Goal: Transaction & Acquisition: Subscribe to service/newsletter

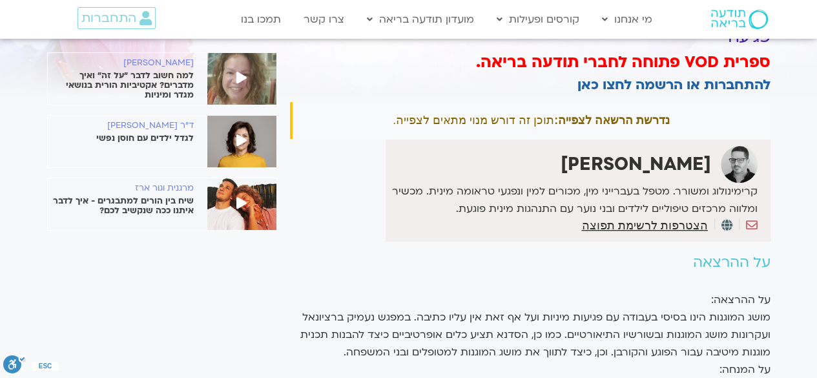
scroll to position [88, 0]
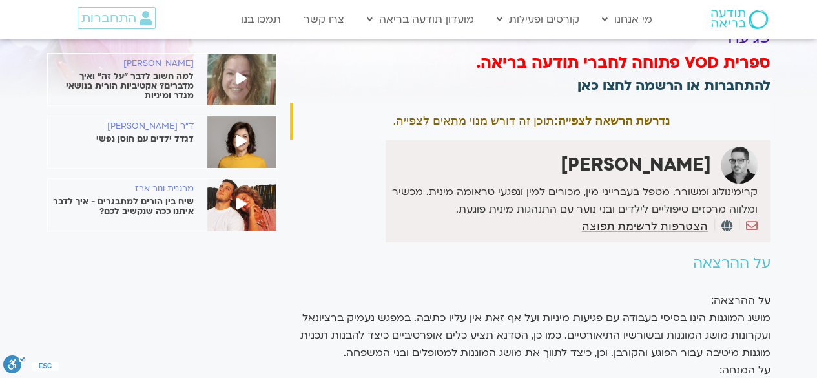
click at [624, 87] on link "להתחברות או הרשמה לחצו כאן" at bounding box center [673, 85] width 193 height 19
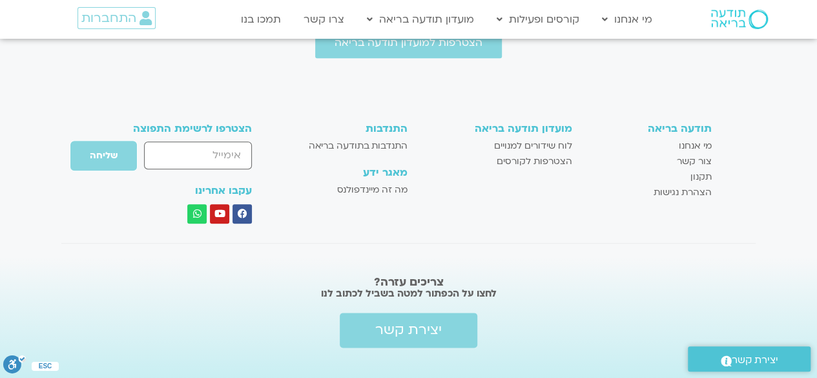
scroll to position [652, 0]
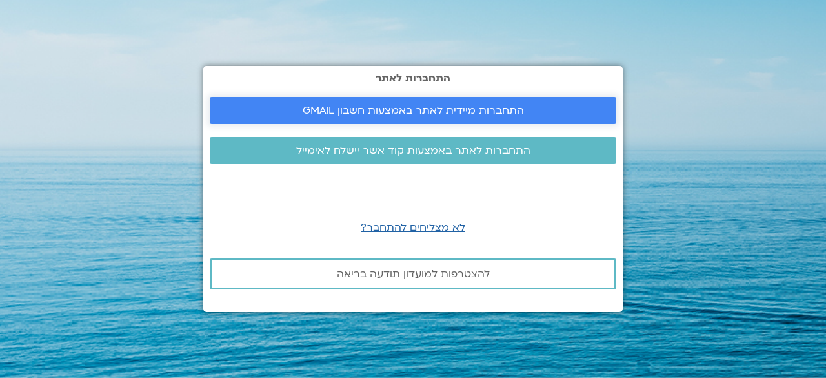
click at [470, 110] on span "התחברות מיידית לאתר באמצעות חשבון GMAIL" at bounding box center [413, 111] width 221 height 12
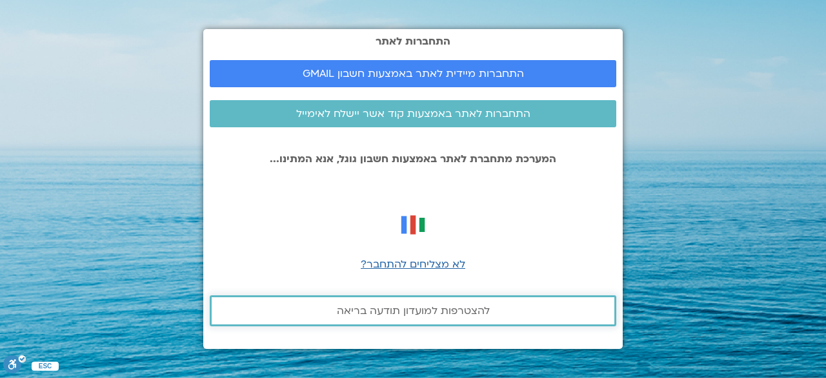
click at [407, 316] on span "להצטרפות למועדון תודעה בריאה" at bounding box center [413, 311] width 153 height 12
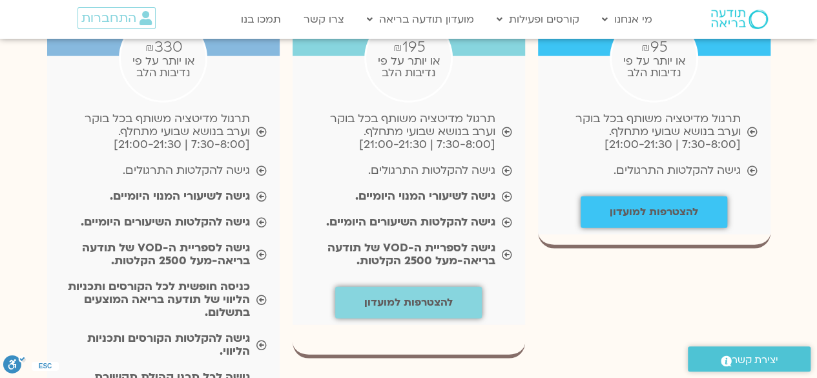
scroll to position [1460, 0]
